Goal: Transaction & Acquisition: Book appointment/travel/reservation

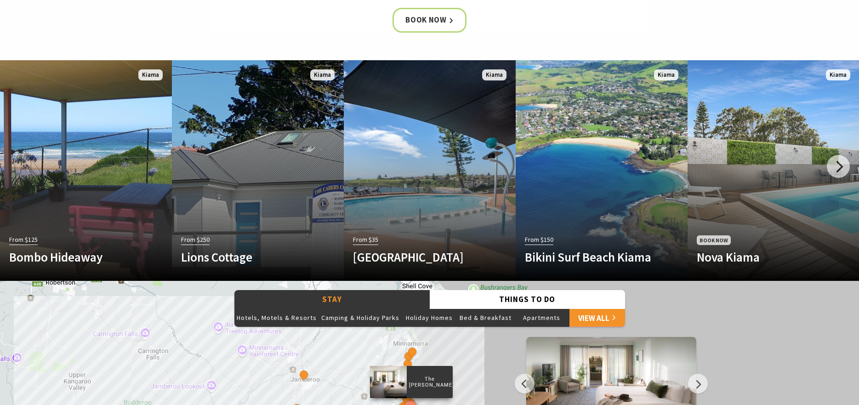
scroll to position [505, 0]
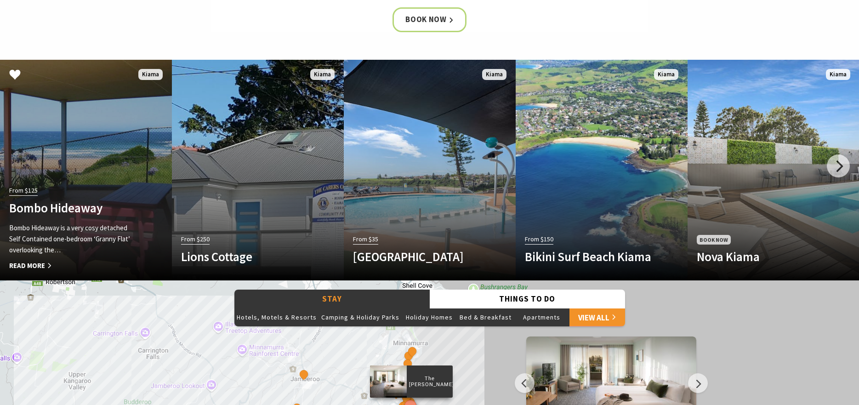
click at [84, 189] on div "From $125 Bombo Hideaway Bombo Hideaway is a very cosy detached Self Contained …" at bounding box center [73, 227] width 146 height 87
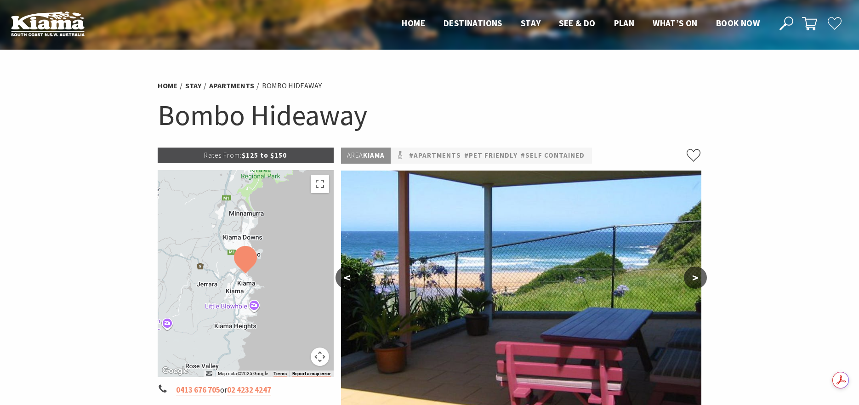
click at [694, 272] on button ">" at bounding box center [695, 278] width 23 height 22
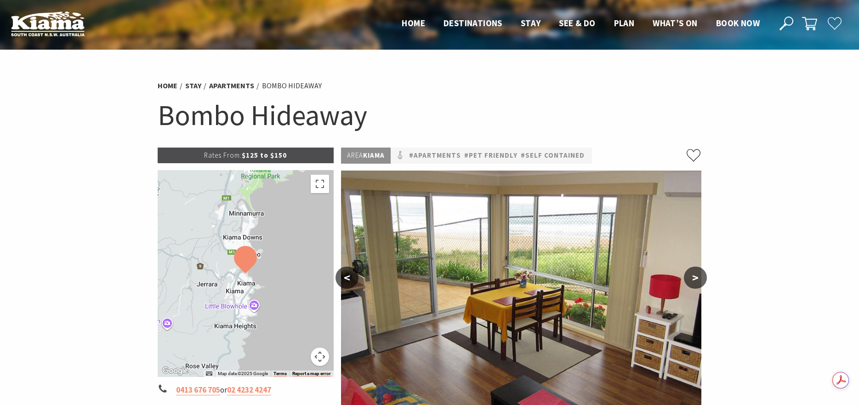
click at [694, 272] on button ">" at bounding box center [695, 278] width 23 height 22
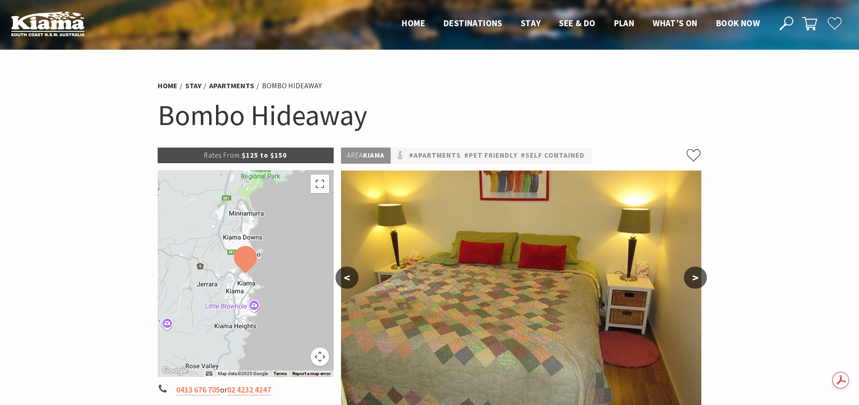
click at [694, 272] on button ">" at bounding box center [695, 278] width 23 height 22
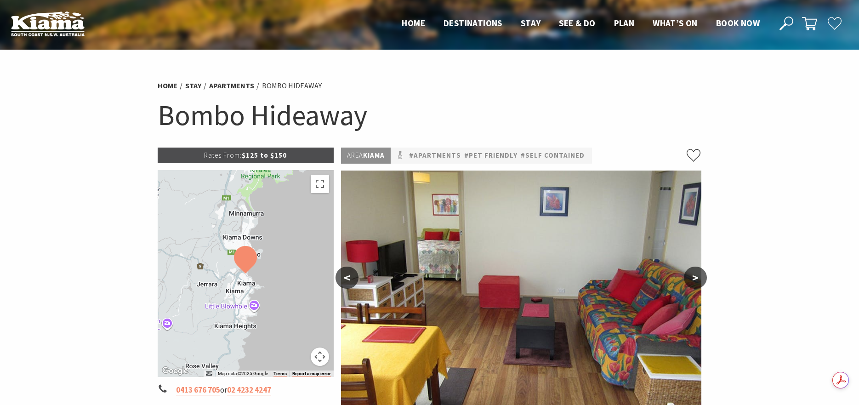
click at [694, 272] on button ">" at bounding box center [695, 278] width 23 height 22
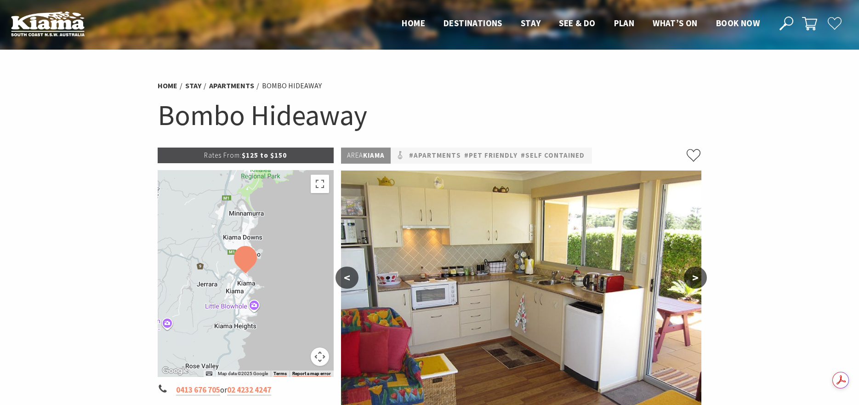
click at [694, 272] on button ">" at bounding box center [695, 278] width 23 height 22
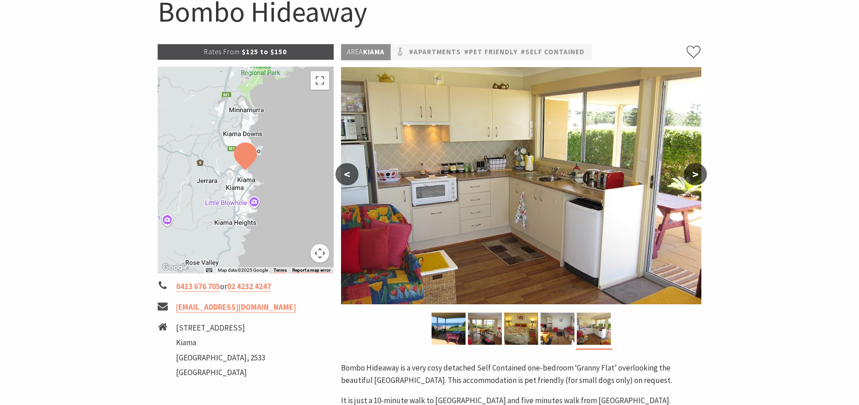
scroll to position [92, 0]
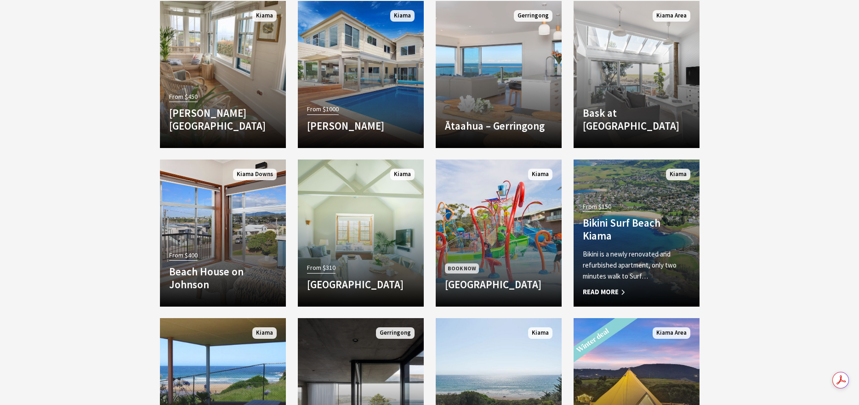
click at [665, 227] on h4 "Bikini Surf Beach Kiama" at bounding box center [637, 228] width 108 height 25
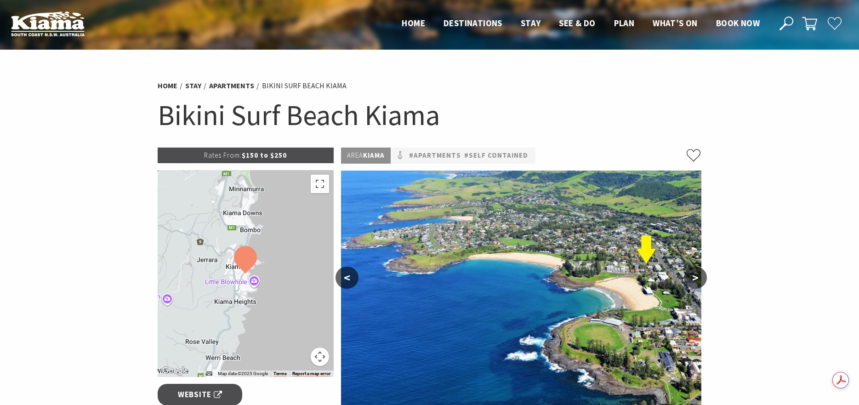
click at [522, 244] on img at bounding box center [521, 288] width 360 height 237
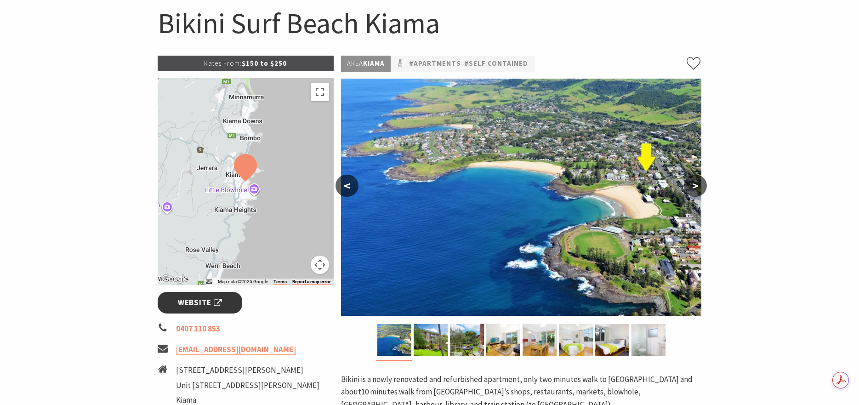
click at [193, 306] on span "Website" at bounding box center [200, 302] width 44 height 12
